Goal: Task Accomplishment & Management: Use online tool/utility

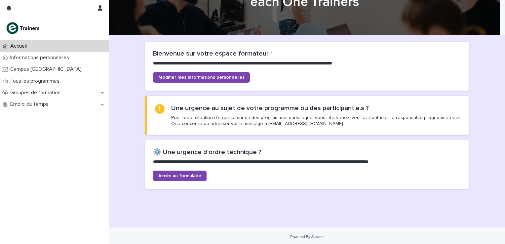
scroll to position [33, 0]
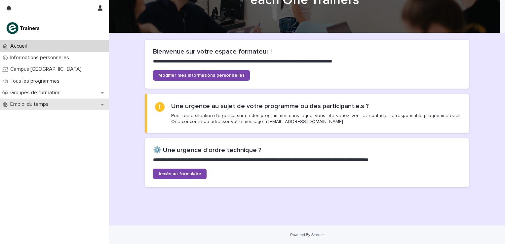
click at [103, 106] on icon at bounding box center [102, 104] width 3 height 5
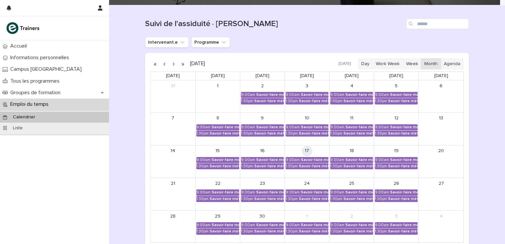
scroll to position [66, 0]
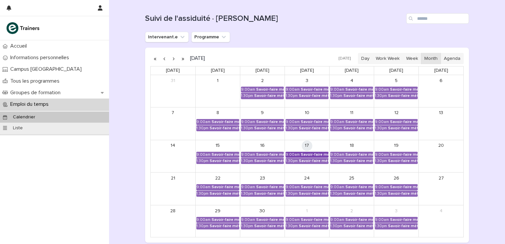
click at [308, 153] on div "Savoir-faire métier - Préparation au CCP2" at bounding box center [315, 154] width 28 height 5
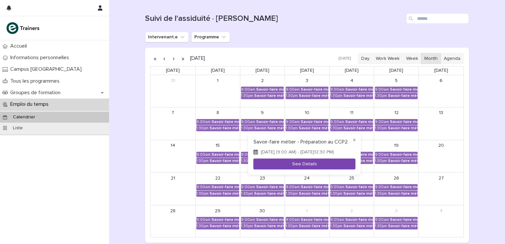
click at [307, 166] on button "See Details" at bounding box center [304, 164] width 102 height 11
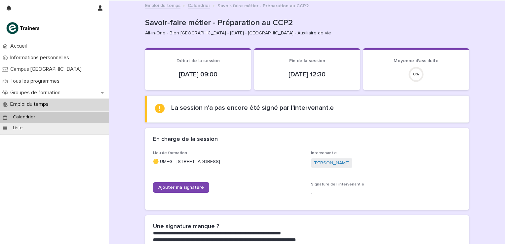
scroll to position [44, 0]
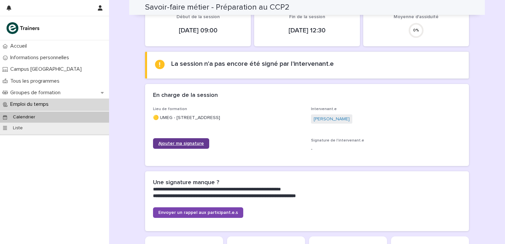
click at [181, 143] on span "Ajouter ma signature" at bounding box center [181, 143] width 46 height 5
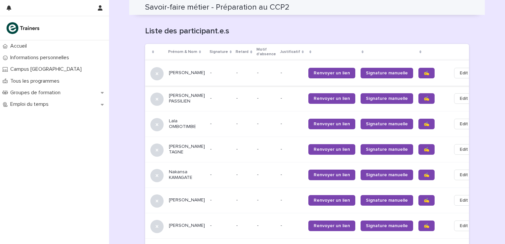
scroll to position [418, 0]
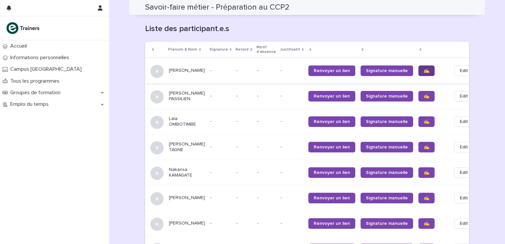
click at [423, 68] on span "✍️" at bounding box center [426, 70] width 6 height 5
click at [423, 96] on span "✍️" at bounding box center [426, 96] width 6 height 5
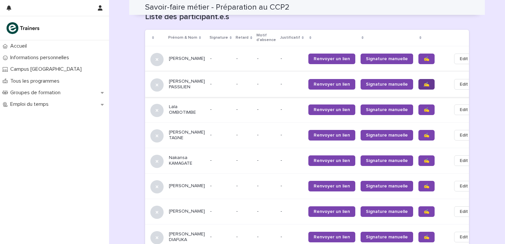
scroll to position [440, 0]
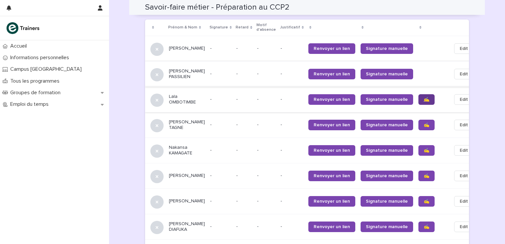
click at [423, 99] on span "✍️" at bounding box center [426, 99] width 6 height 5
click at [423, 126] on span "✍️" at bounding box center [426, 125] width 6 height 5
click at [423, 153] on span "✍️" at bounding box center [426, 150] width 6 height 5
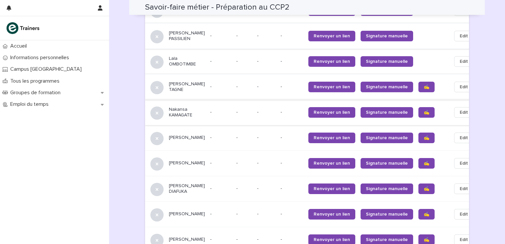
scroll to position [484, 0]
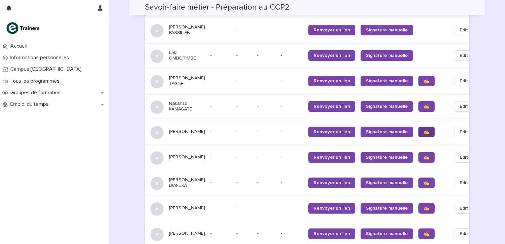
click at [423, 132] on span "✍️" at bounding box center [426, 131] width 6 height 5
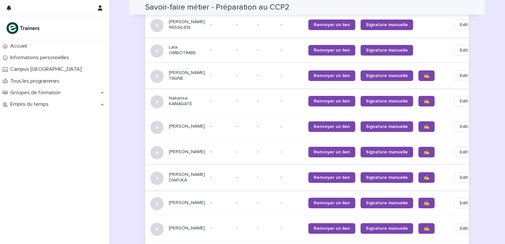
scroll to position [528, 0]
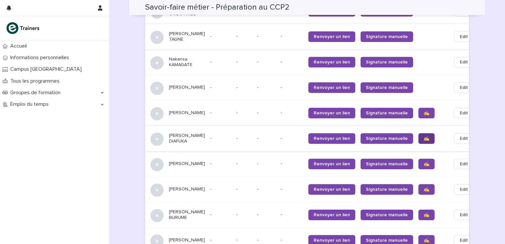
click at [423, 141] on span "✍️" at bounding box center [426, 138] width 6 height 5
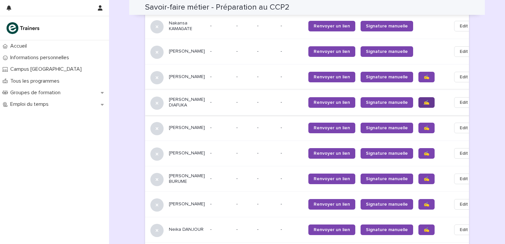
scroll to position [572, 0]
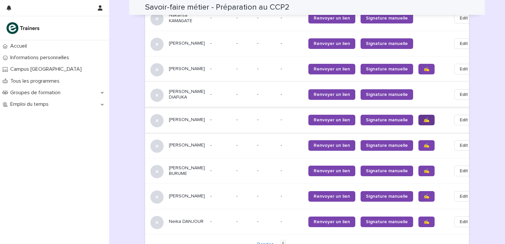
click at [418, 122] on link "✍️" at bounding box center [426, 120] width 16 height 11
click at [423, 148] on span "✍️" at bounding box center [426, 145] width 6 height 5
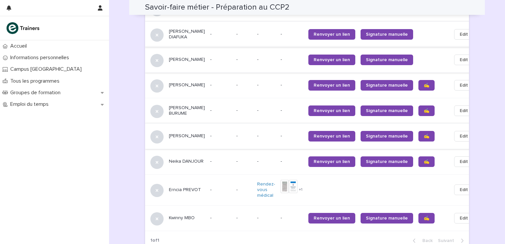
scroll to position [638, 0]
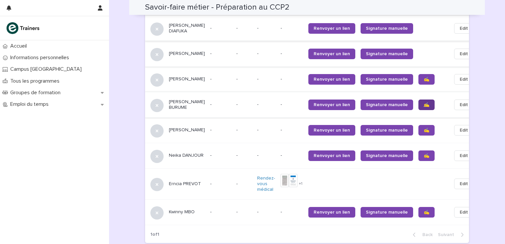
click at [423, 107] on span "✍️" at bounding box center [426, 104] width 6 height 5
click at [423, 132] on span "✍️" at bounding box center [426, 130] width 6 height 5
click at [423, 158] on span "✍️" at bounding box center [426, 155] width 6 height 5
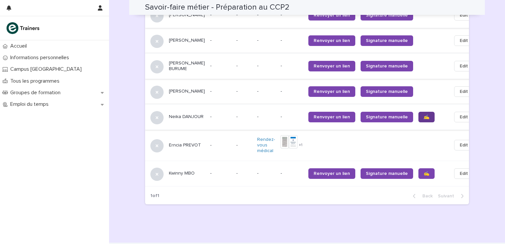
scroll to position [701, 0]
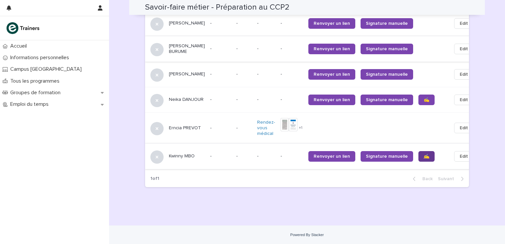
click at [423, 156] on span "✍️" at bounding box center [426, 156] width 6 height 5
click at [423, 98] on span "✍️" at bounding box center [426, 99] width 6 height 5
click at [423, 156] on span "✍️" at bounding box center [426, 156] width 6 height 5
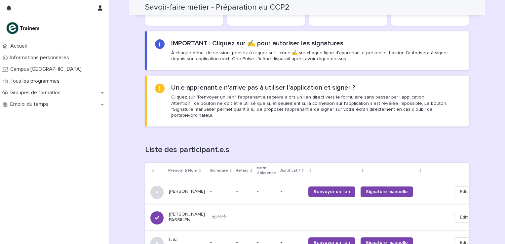
scroll to position [282, 0]
